Goal: Navigation & Orientation: Find specific page/section

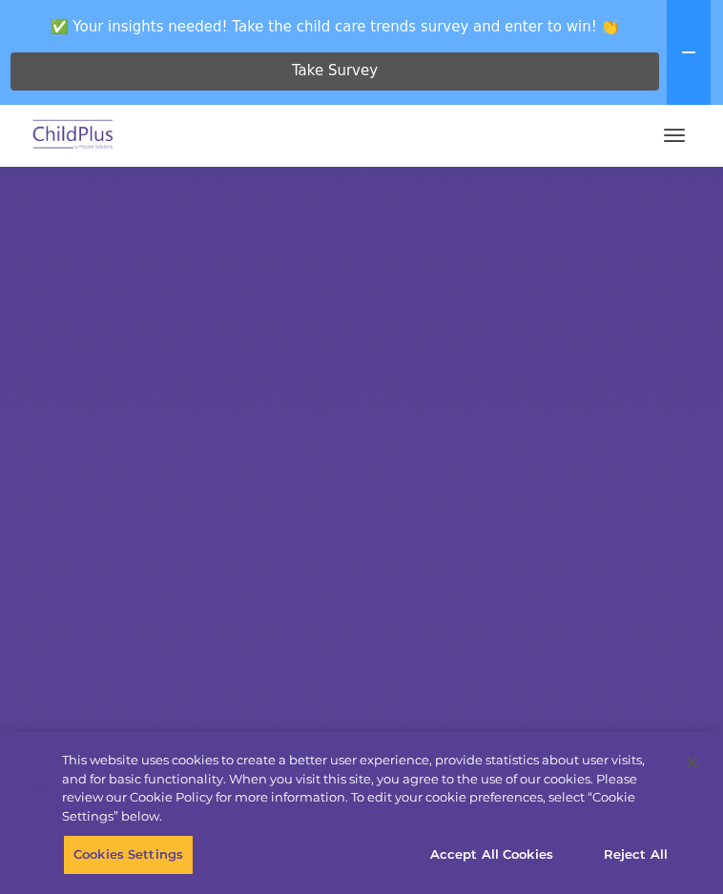
select select "MEDIUM"
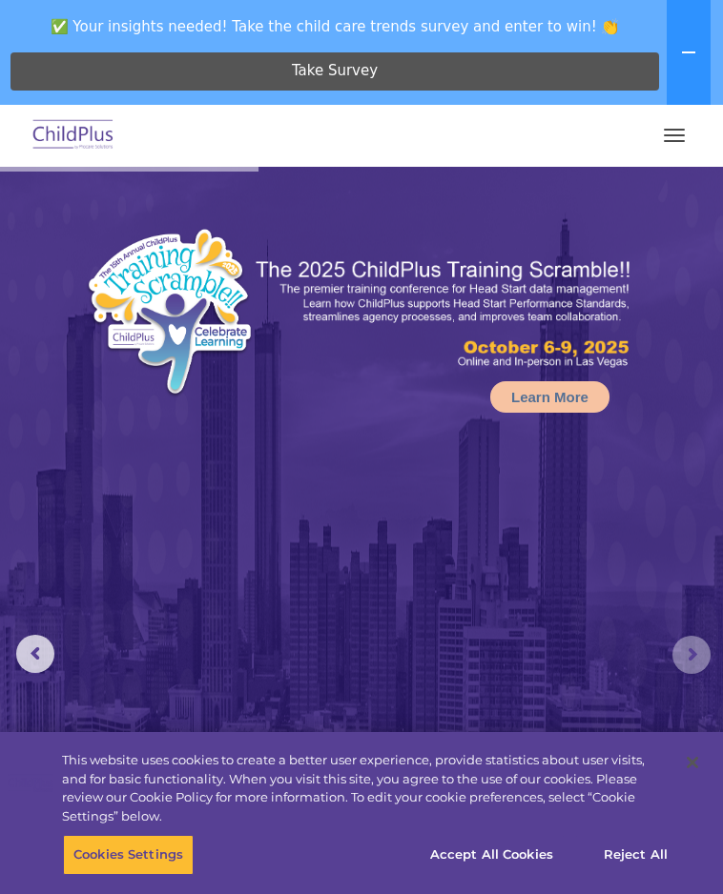
click at [676, 649] on rs-arrow at bounding box center [691, 655] width 38 height 38
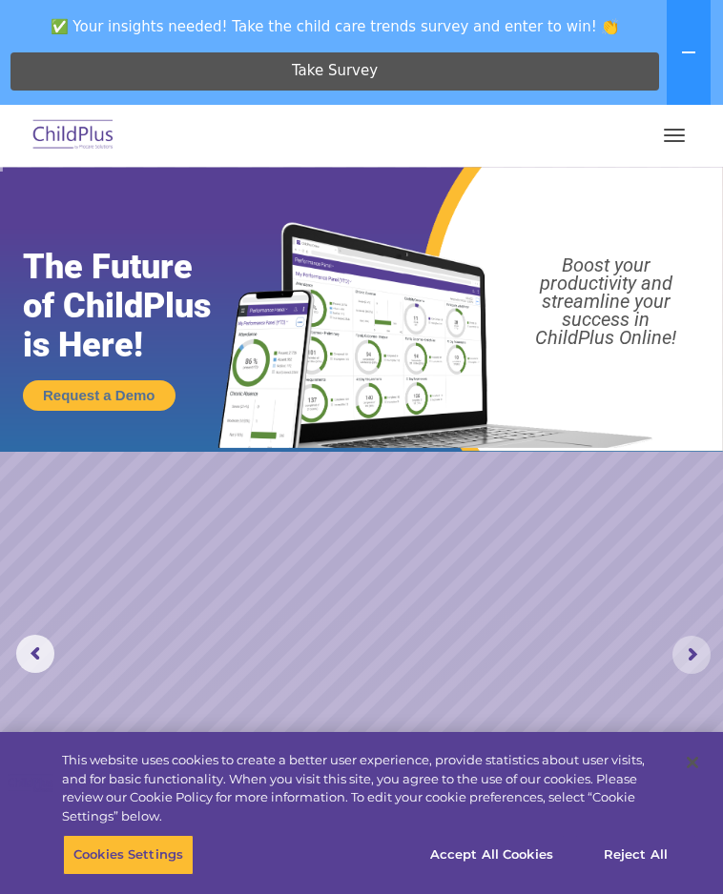
click at [683, 659] on rs-arrow at bounding box center [691, 655] width 38 height 38
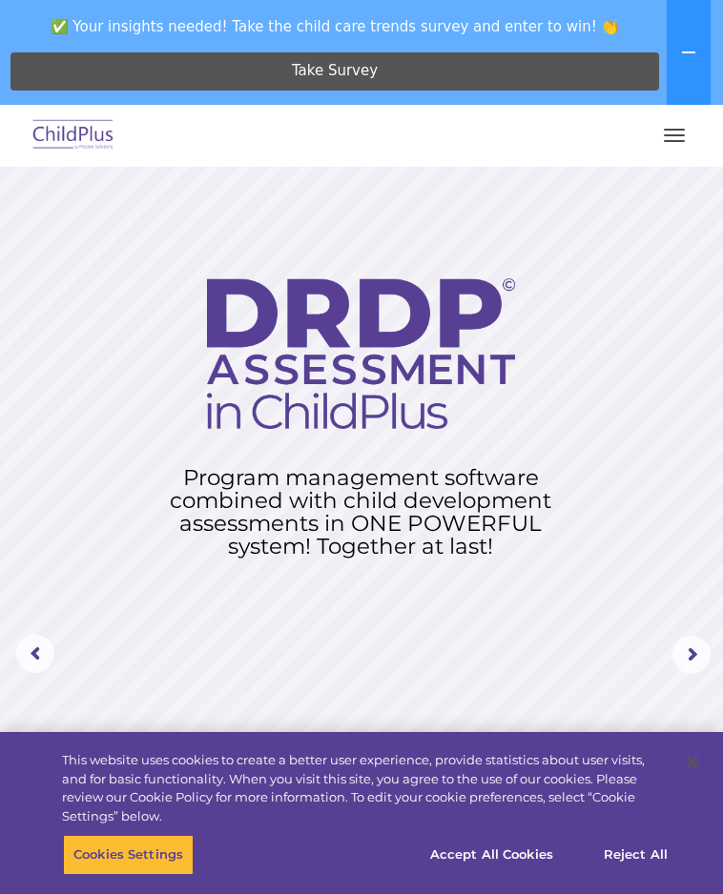
click at [687, 665] on rs-arrow at bounding box center [691, 655] width 38 height 38
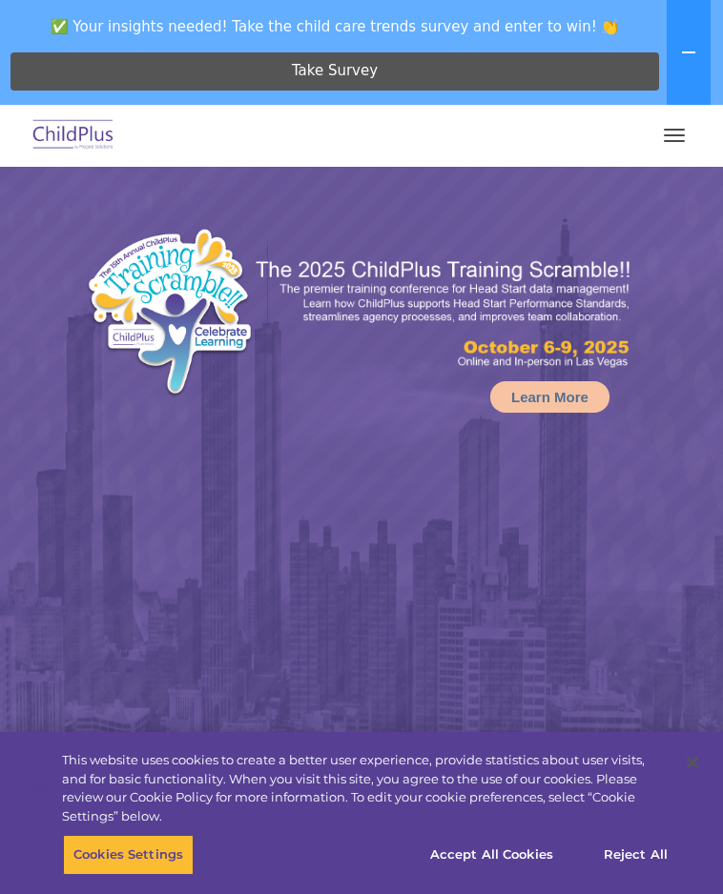
select select "MEDIUM"
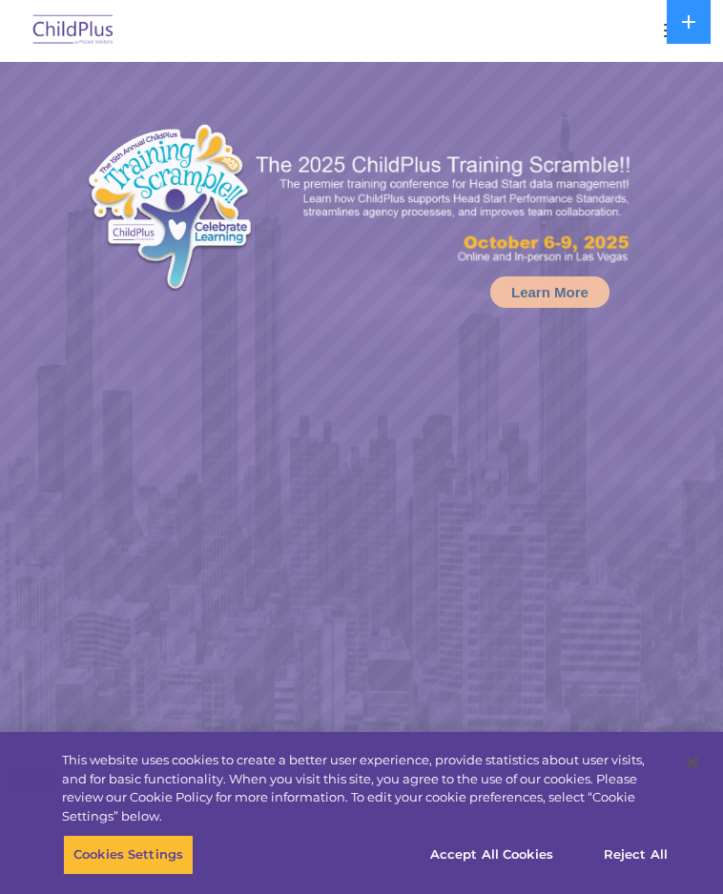
select select "MEDIUM"
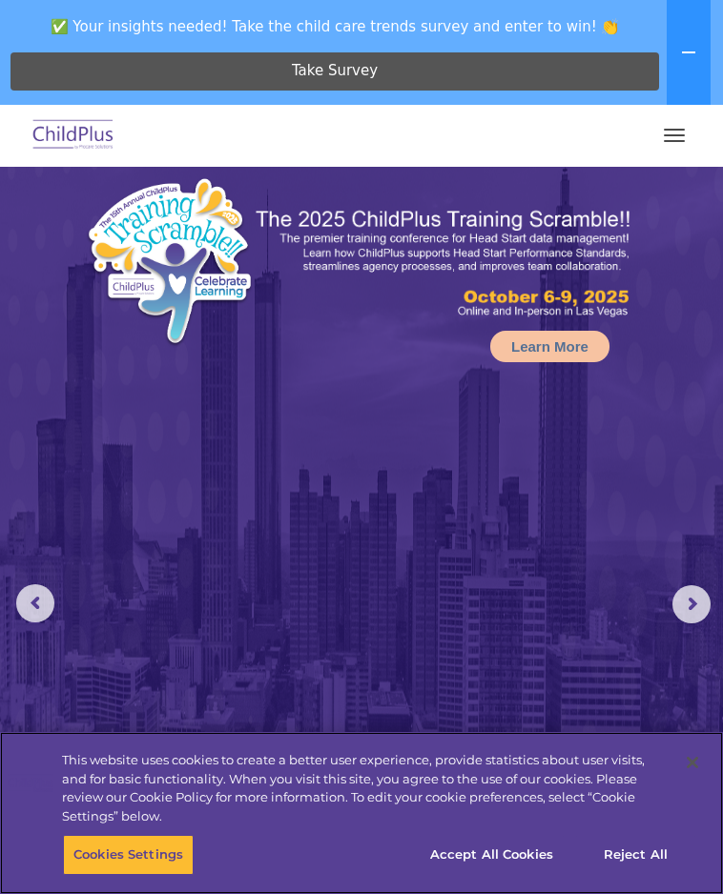
scroll to position [56, 0]
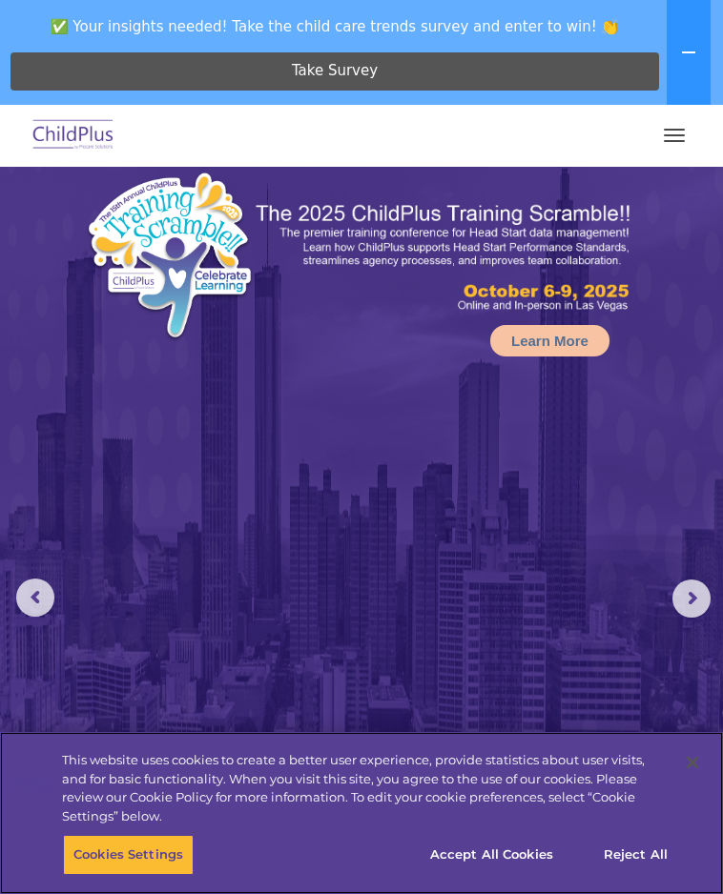
click at [514, 875] on button "Accept All Cookies" at bounding box center [491, 855] width 144 height 40
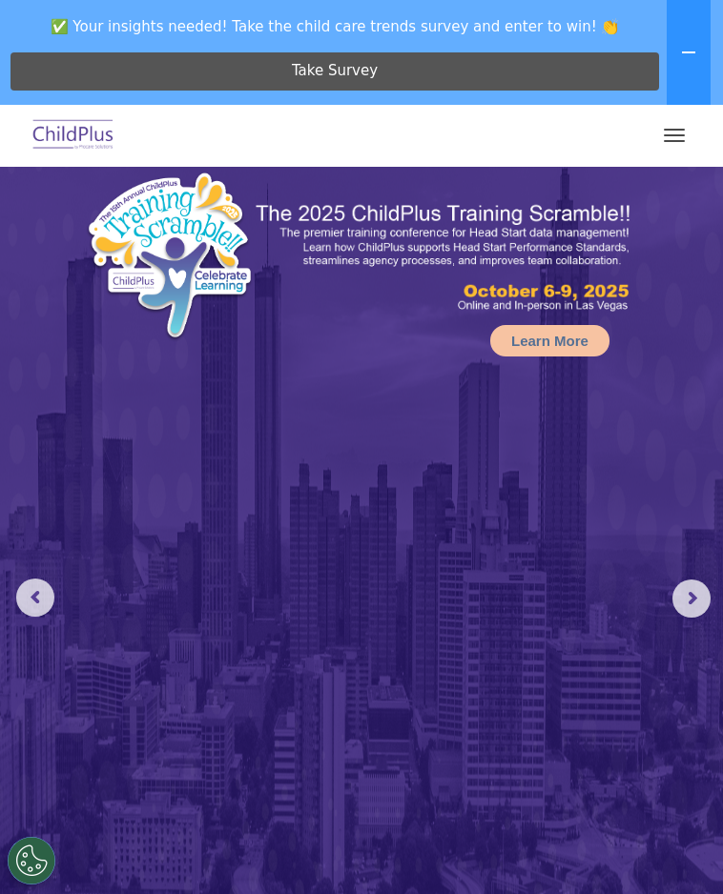
click at [680, 603] on rs-arrow at bounding box center [691, 599] width 38 height 38
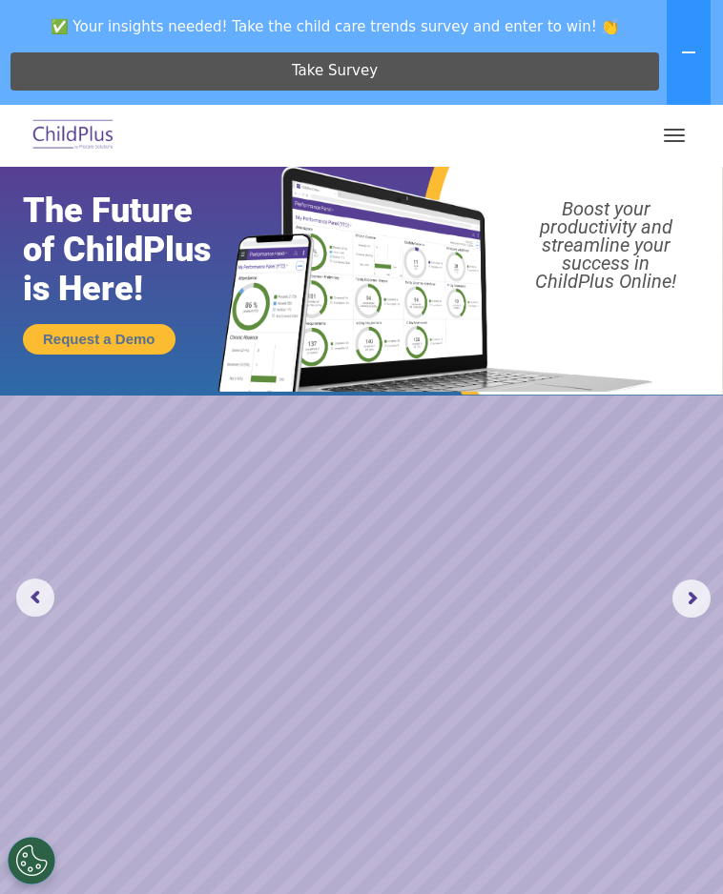
click at [681, 606] on rs-arrow at bounding box center [691, 599] width 38 height 38
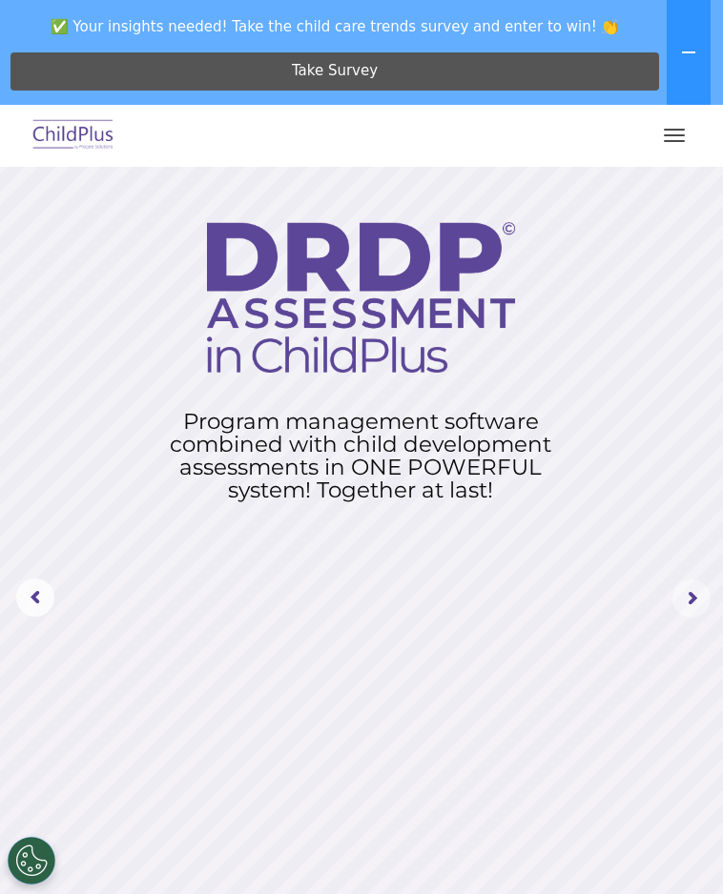
click at [685, 600] on rs-arrow at bounding box center [691, 599] width 38 height 38
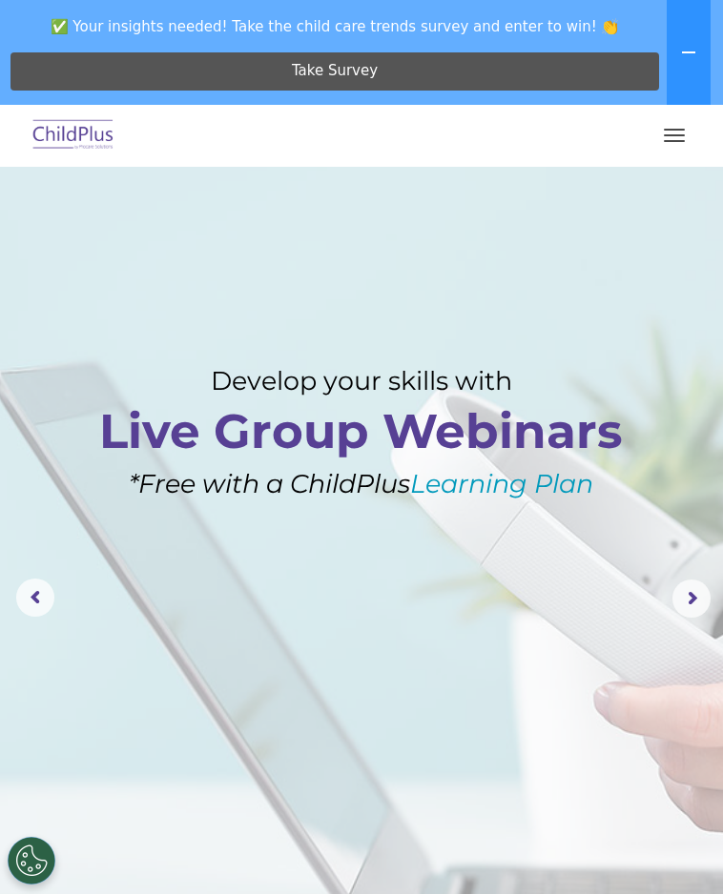
click at [691, 597] on rs-arrow at bounding box center [691, 599] width 38 height 38
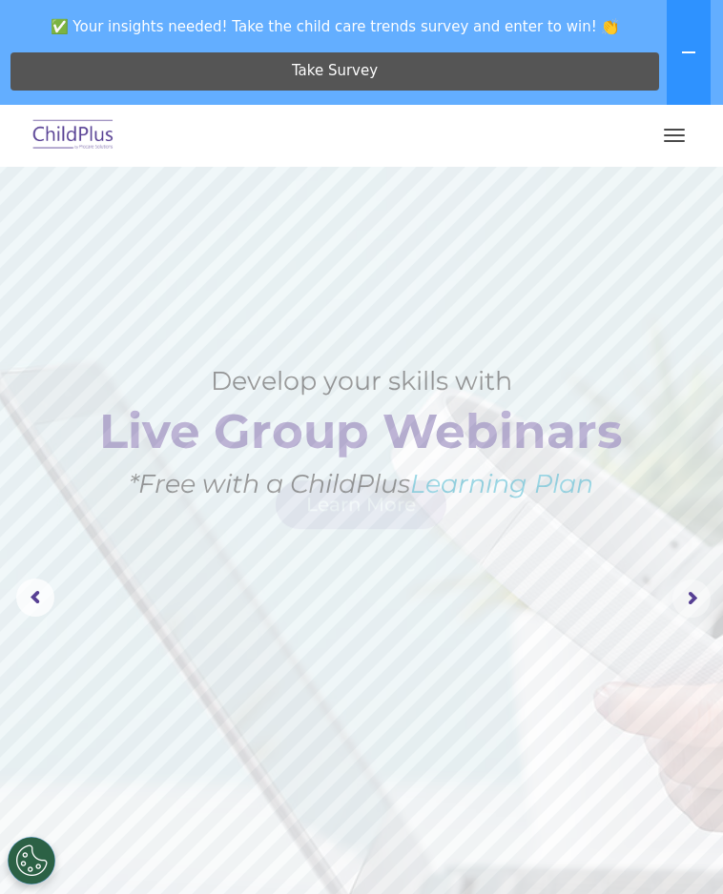
click at [687, 595] on rs-arrow at bounding box center [691, 599] width 38 height 38
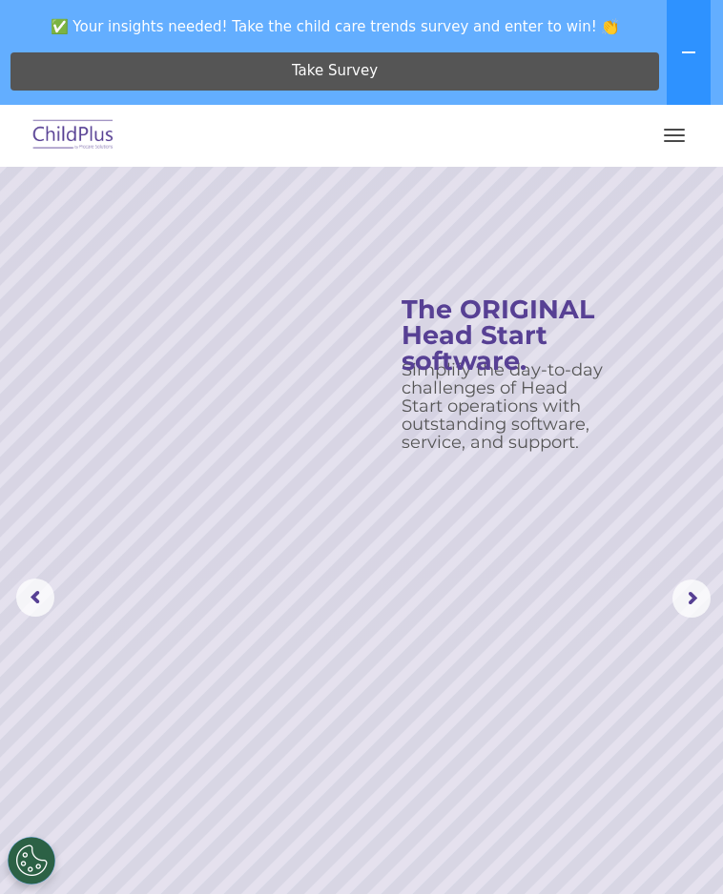
click at [682, 600] on rs-arrow at bounding box center [691, 599] width 38 height 38
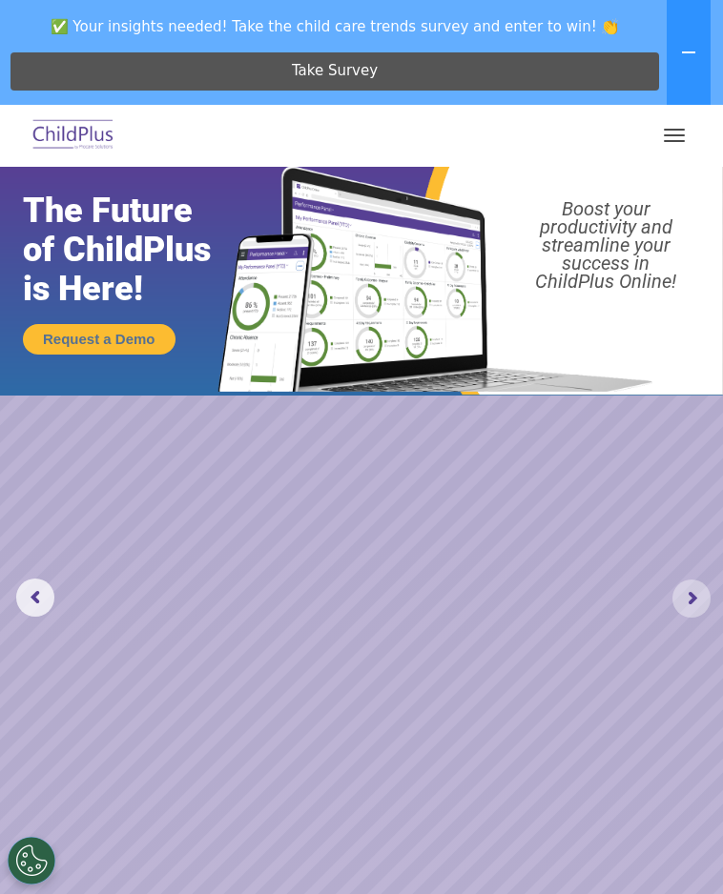
click at [680, 615] on rs-arrow at bounding box center [691, 599] width 38 height 38
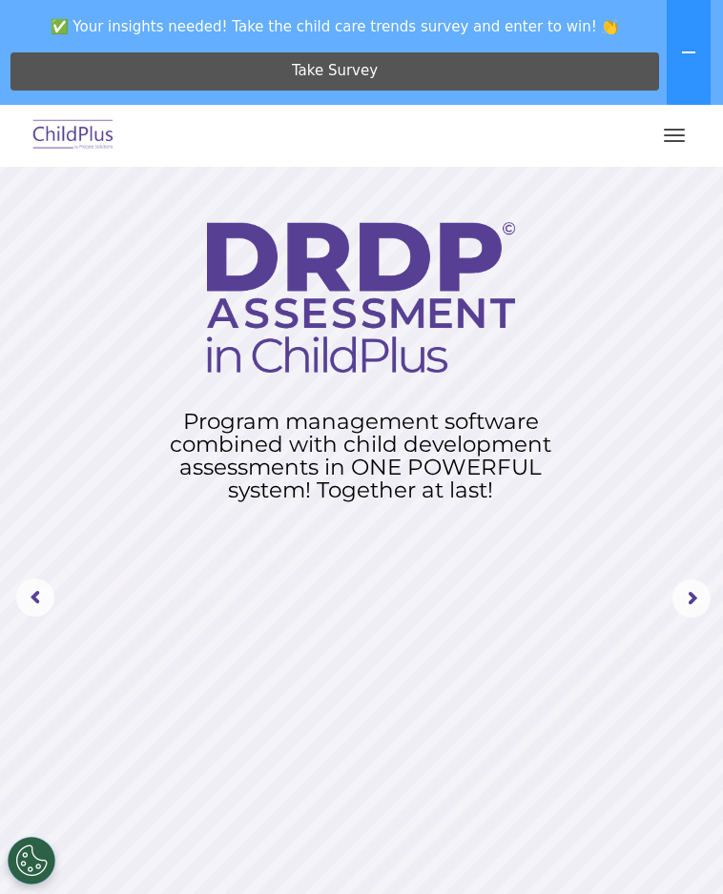
scroll to position [0, 0]
click at [680, 123] on button "button" at bounding box center [674, 135] width 40 height 31
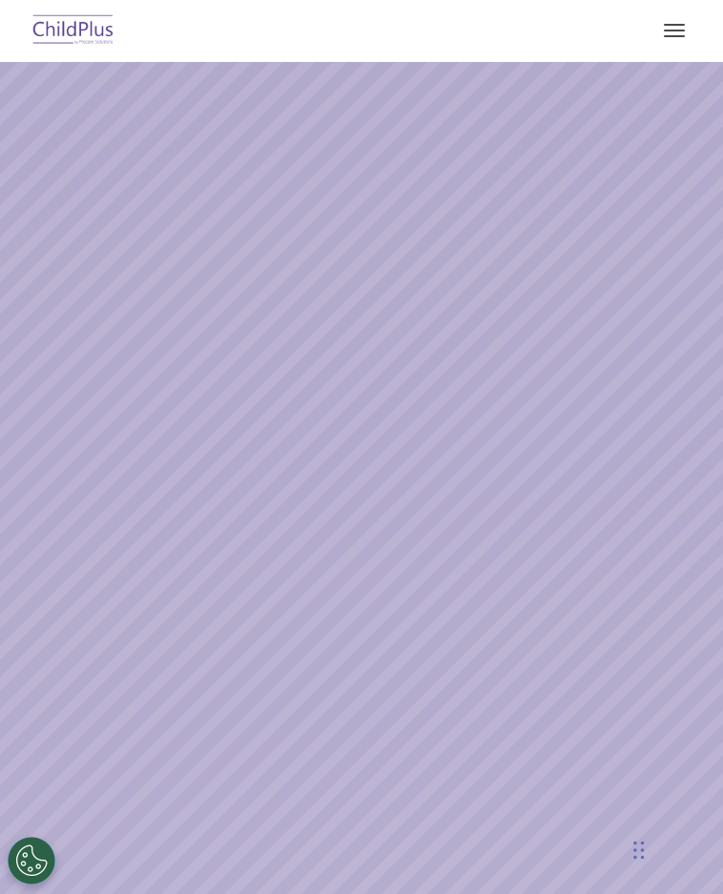
select select "MEDIUM"
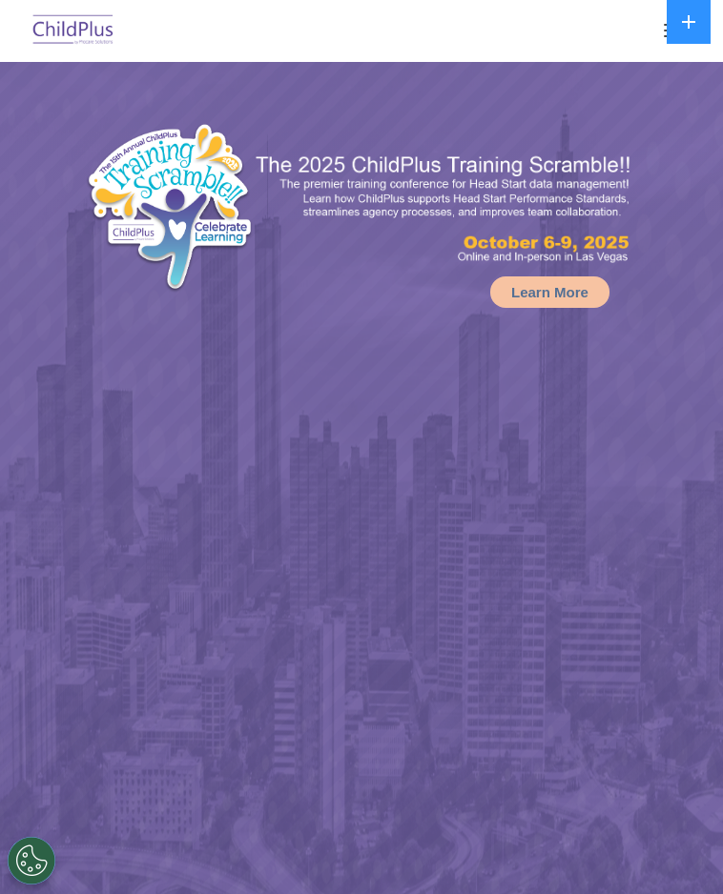
select select "MEDIUM"
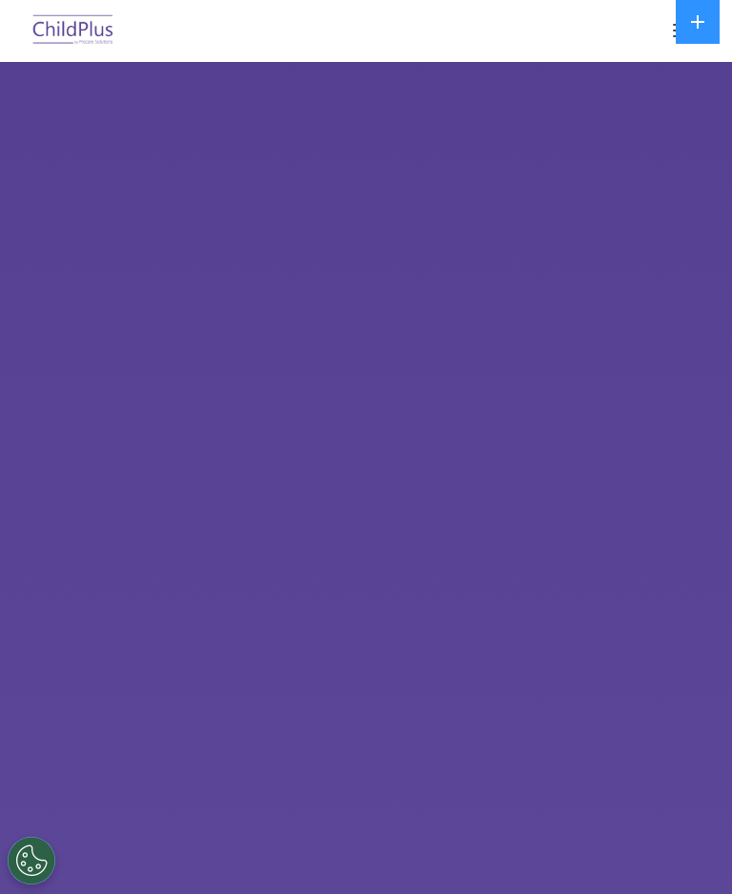
select select "MEDIUM"
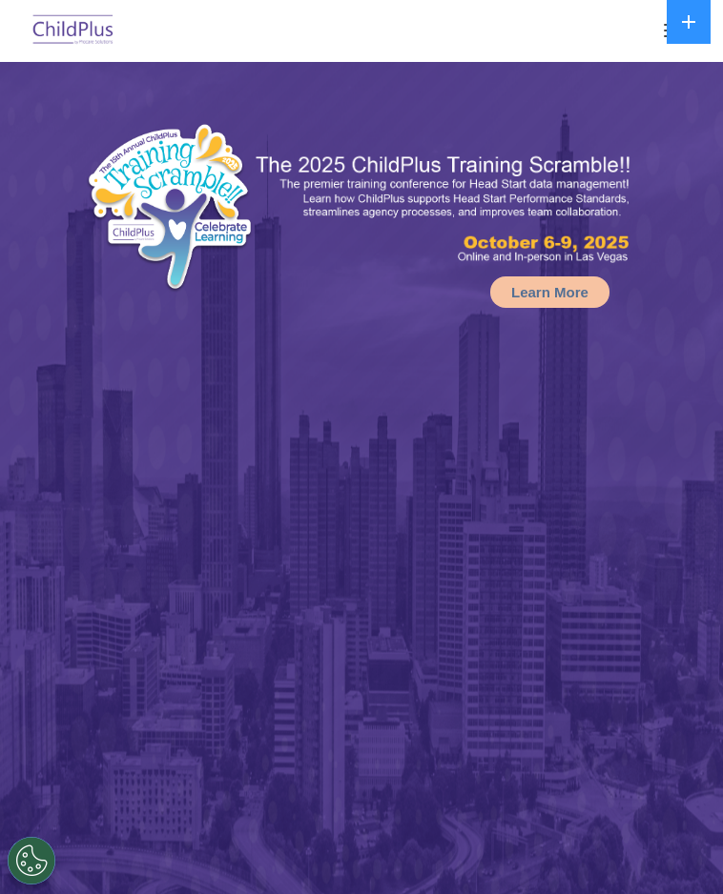
select select "MEDIUM"
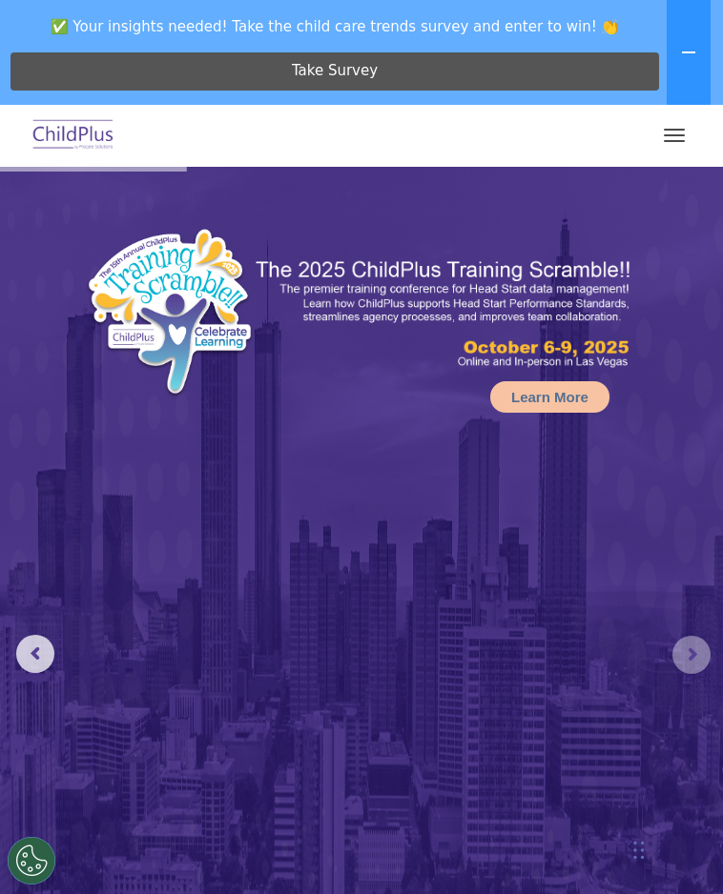
click at [681, 637] on rs-arrow at bounding box center [691, 655] width 38 height 38
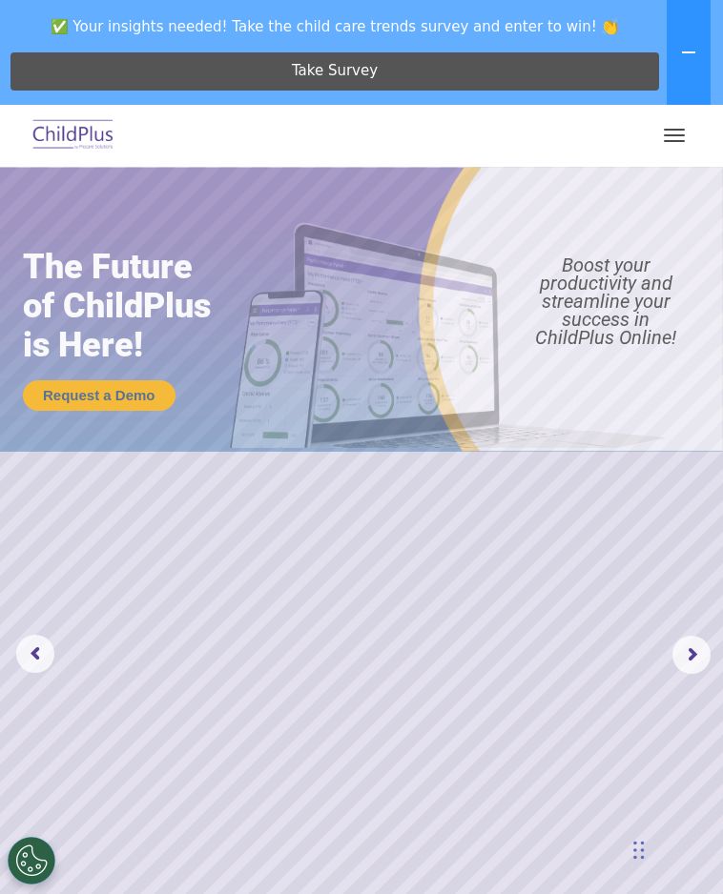
click at [687, 658] on rs-arrow at bounding box center [691, 655] width 38 height 38
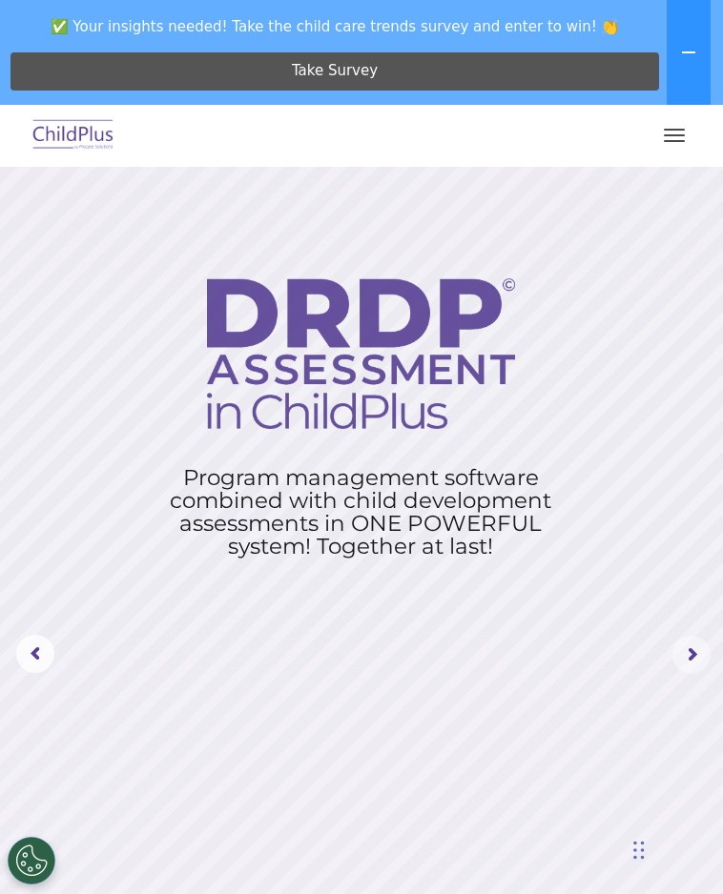
click at [673, 646] on rs-arrow at bounding box center [691, 655] width 38 height 38
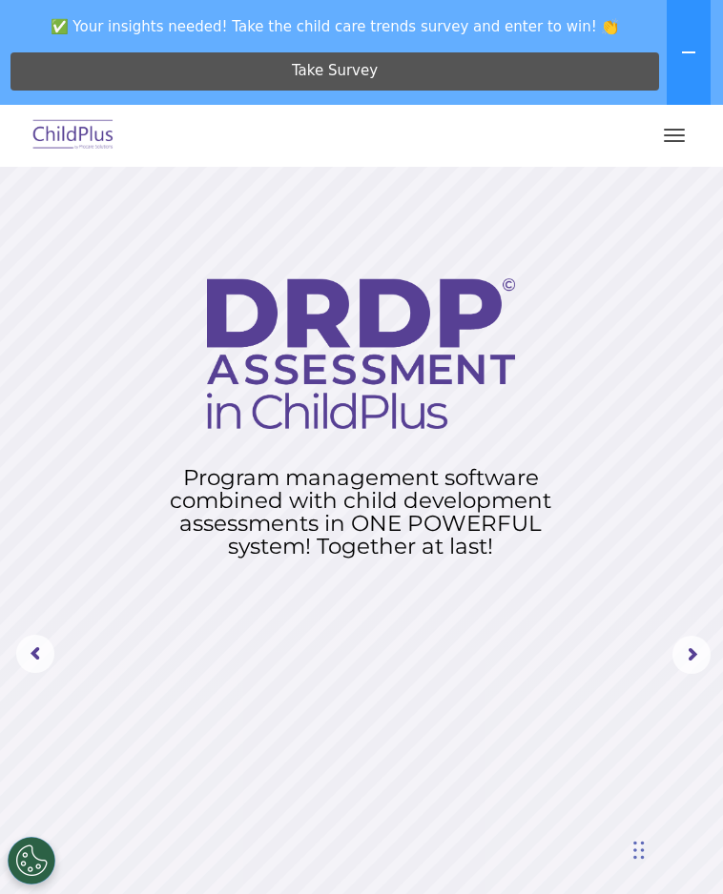
click at [673, 626] on rs-layer at bounding box center [361, 655] width 723 height 976
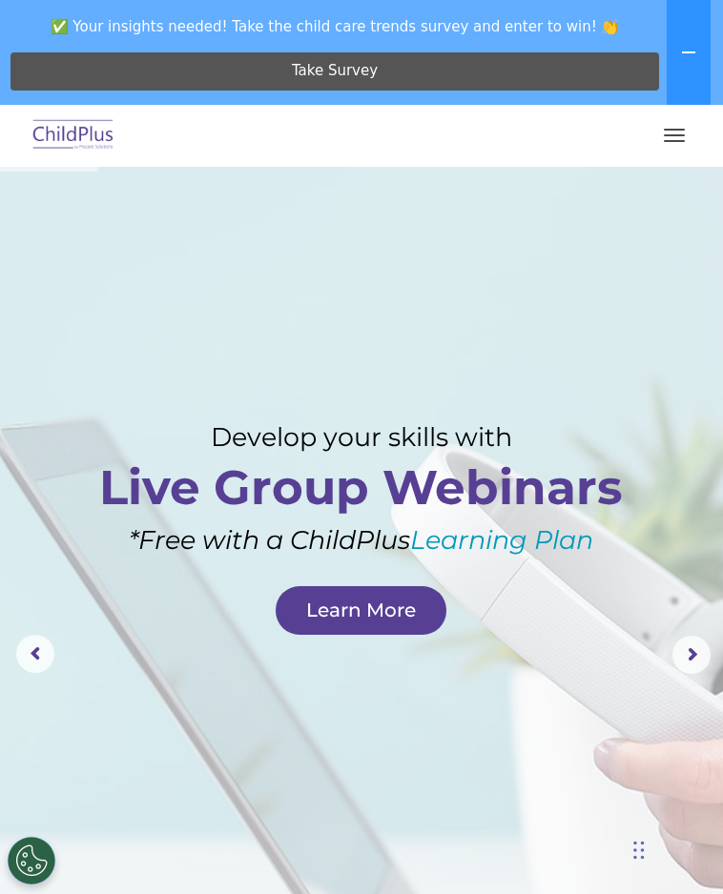
click at [70, 131] on img at bounding box center [74, 135] width 90 height 45
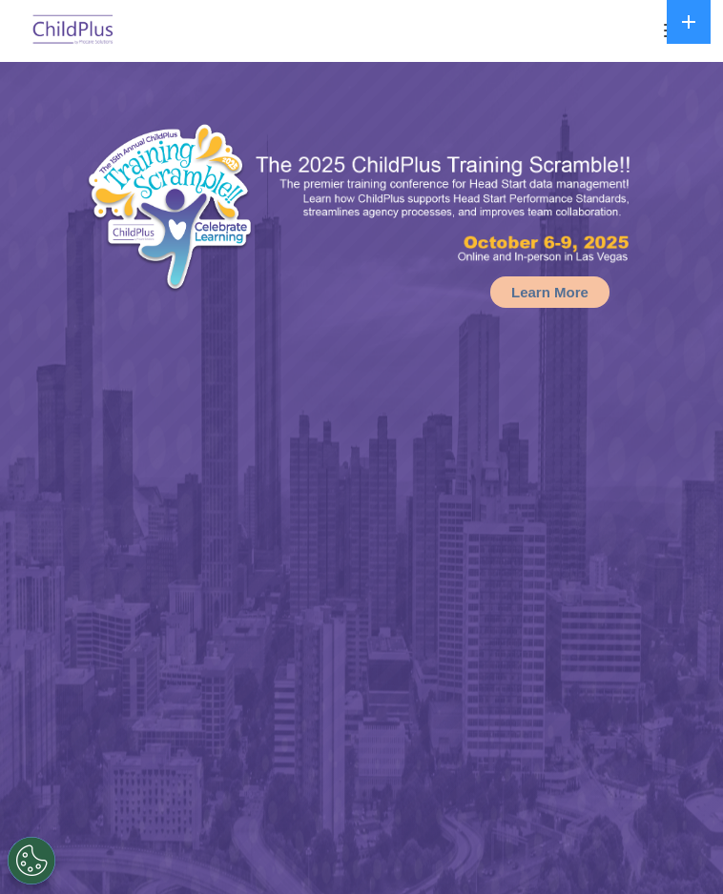
select select "MEDIUM"
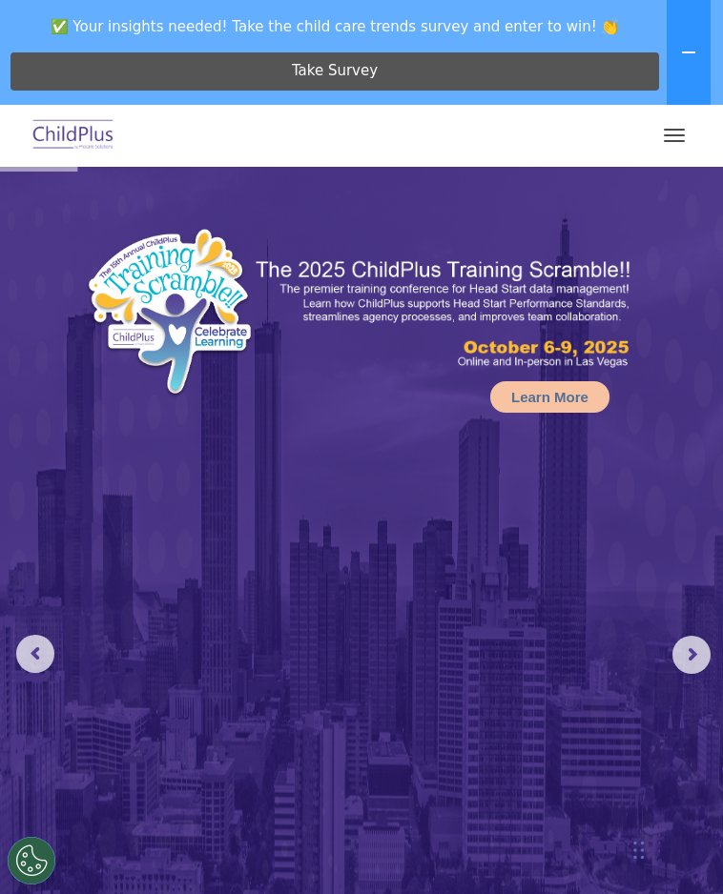
click at [666, 135] on span "button" at bounding box center [674, 135] width 21 height 2
